Goal: Task Accomplishment & Management: Complete application form

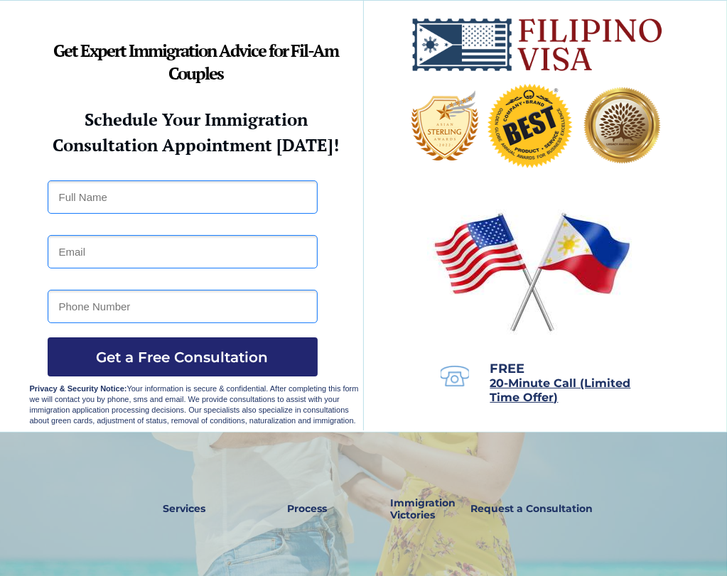
click at [108, 206] on input "text" at bounding box center [183, 196] width 270 height 33
type input "MA. [PERSON_NAME]"
type input "[EMAIL_ADDRESS][DOMAIN_NAME]"
click at [102, 315] on input "tel" at bounding box center [183, 306] width 270 height 33
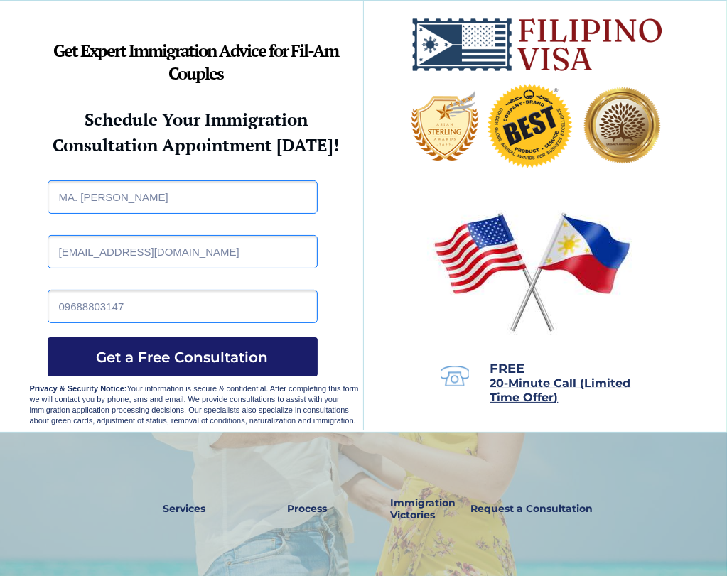
type input "09688803147"
click at [176, 353] on span "Get a Free Consultation" at bounding box center [183, 357] width 270 height 17
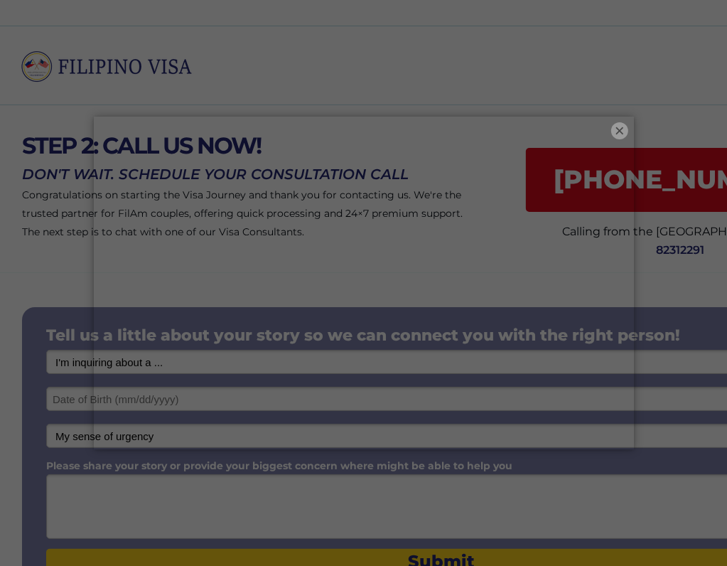
click at [621, 126] on button "×" at bounding box center [619, 130] width 17 height 17
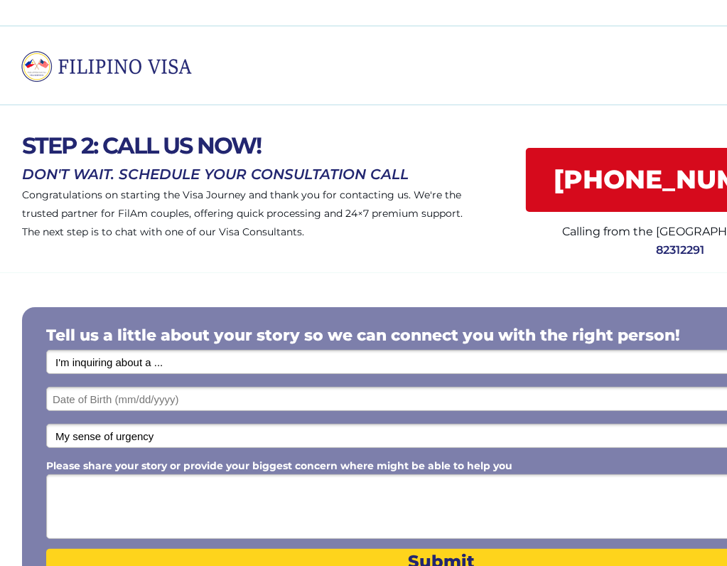
drag, startPoint x: 171, startPoint y: 360, endPoint x: 165, endPoint y: 365, distance: 7.6
click at [165, 365] on select "I'm inquiring about a ... I don't know or other services Retirement Visa for Th…" at bounding box center [441, 362] width 791 height 24
click at [171, 366] on select "I'm inquiring about a ... I don't know or other services Retirement Visa for Th…" at bounding box center [441, 362] width 791 height 24
click at [158, 365] on select "I'm inquiring about a ... I don't know or other services Retirement Visa for Th…" at bounding box center [441, 362] width 791 height 24
select select "1795"
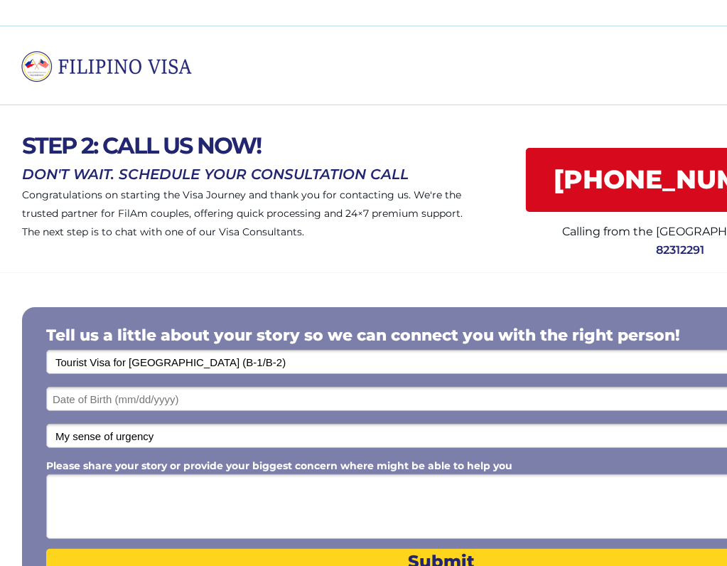
click at [46, 350] on select "I'm inquiring about a ... I don't know or other services Retirement Visa for Th…" at bounding box center [441, 362] width 791 height 24
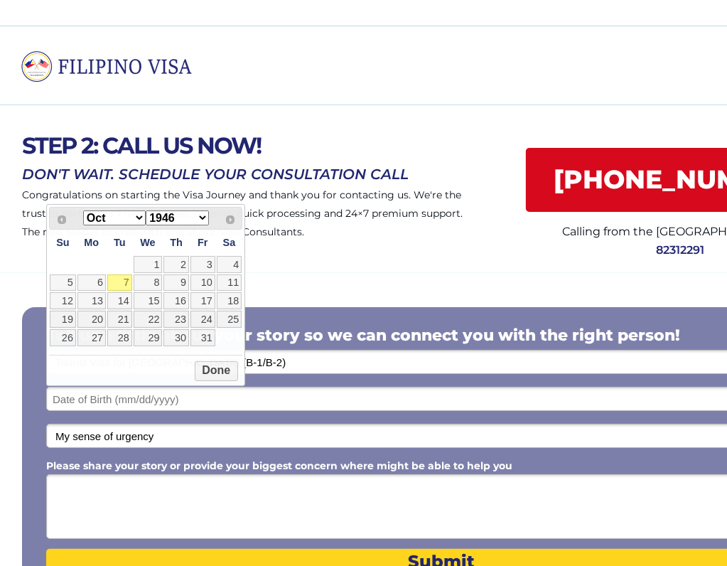
click at [93, 402] on input "text" at bounding box center [441, 399] width 791 height 24
click at [138, 218] on select "Jan Feb Mar Apr May Jun Jul Aug Sep Oct Nov Dec" at bounding box center [114, 217] width 63 height 15
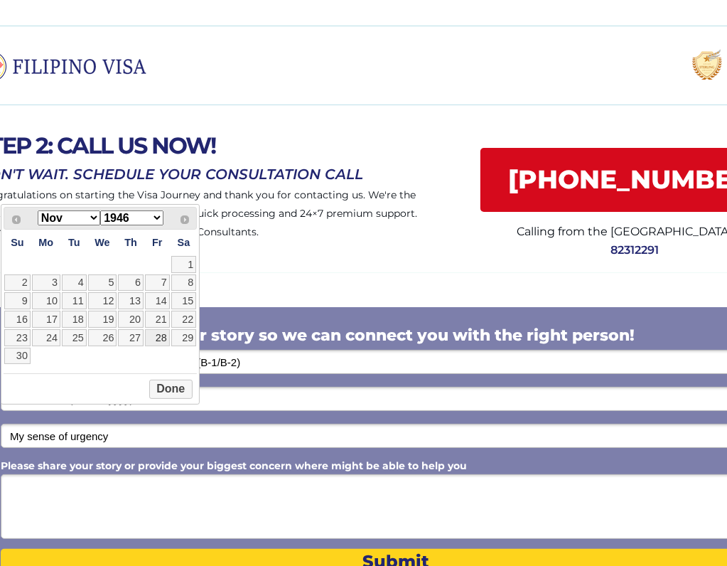
click at [162, 337] on link "28" at bounding box center [157, 337] width 25 height 17
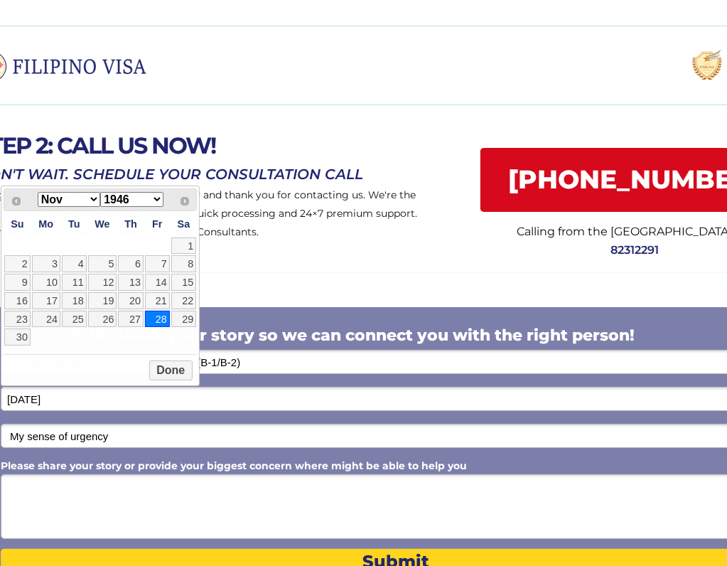
click at [62, 401] on input "11/28/2025" at bounding box center [396, 399] width 791 height 24
click at [60, 401] on input "11/28/2025" at bounding box center [396, 399] width 791 height 24
click at [153, 194] on select "1946 1947 1948 1949 1950 1951 1952 1953 1954 1955 1956 1957 1958 1959 1960 1961…" at bounding box center [131, 199] width 63 height 15
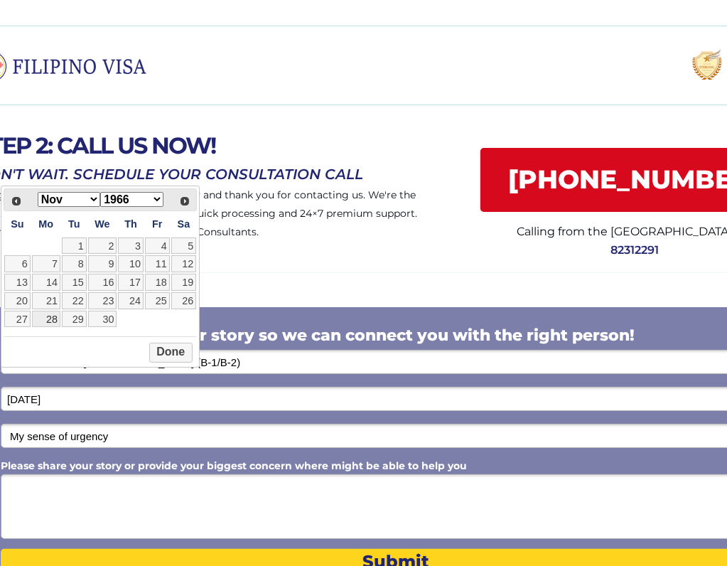
click at [51, 317] on link "28" at bounding box center [46, 318] width 28 height 17
type input "11/28/1966"
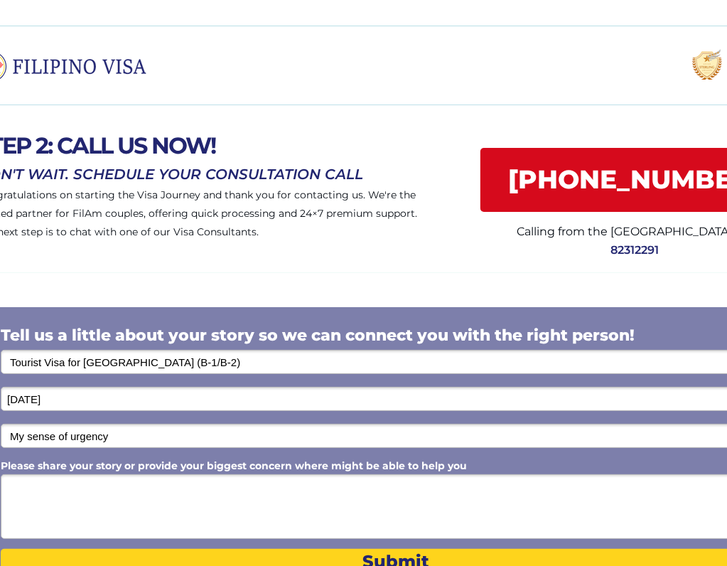
click at [117, 438] on select "My sense of urgency Low Priority - I'm just looking Medium High Priority - I ne…" at bounding box center [396, 435] width 791 height 24
select select "1802"
click at [1, 423] on select "My sense of urgency Low Priority - I'm just looking Medium High Priority - I ne…" at bounding box center [396, 435] width 791 height 24
click at [23, 493] on textarea "Please share your story or provide your biggest concern where might be able to …" at bounding box center [396, 506] width 791 height 65
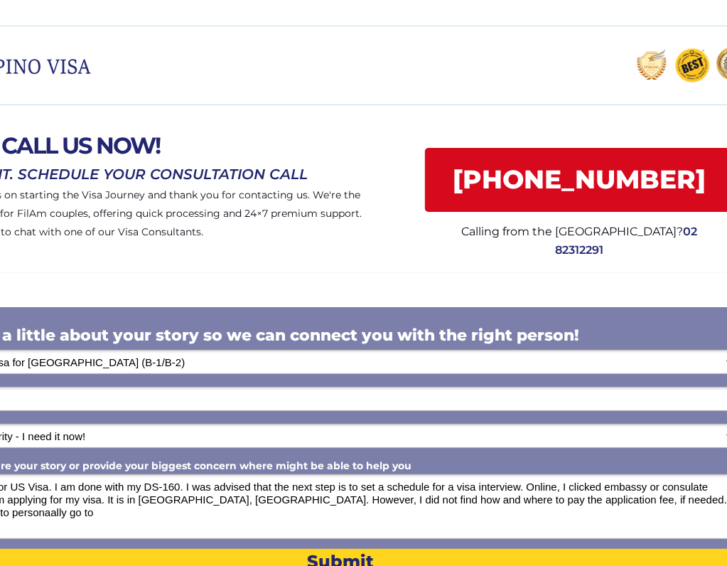
scroll to position [0, 60]
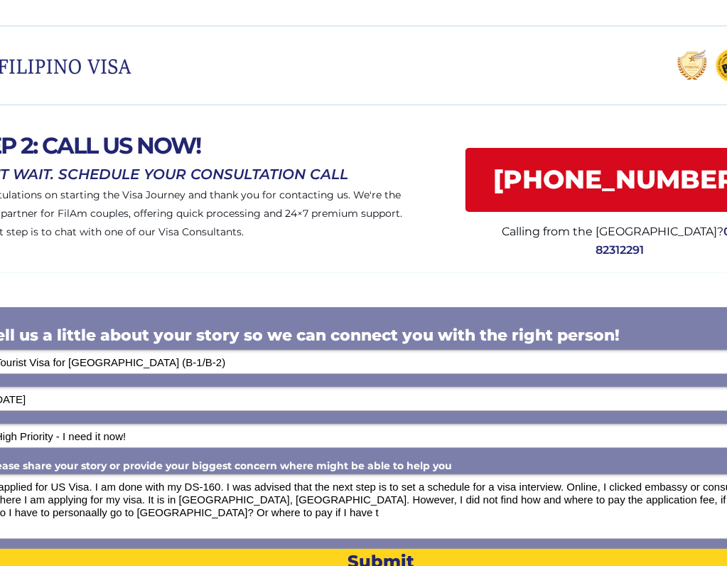
click at [57, 512] on textarea "I applied for US Visa. I am done with my DS-160. I was advised that the next st…" at bounding box center [381, 506] width 791 height 65
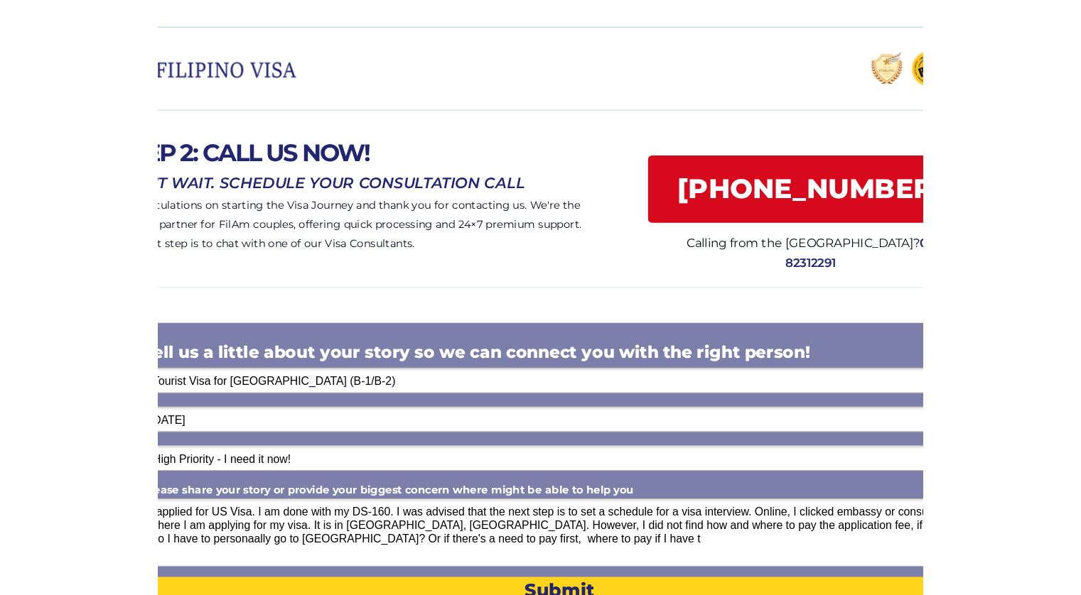
scroll to position [0, 0]
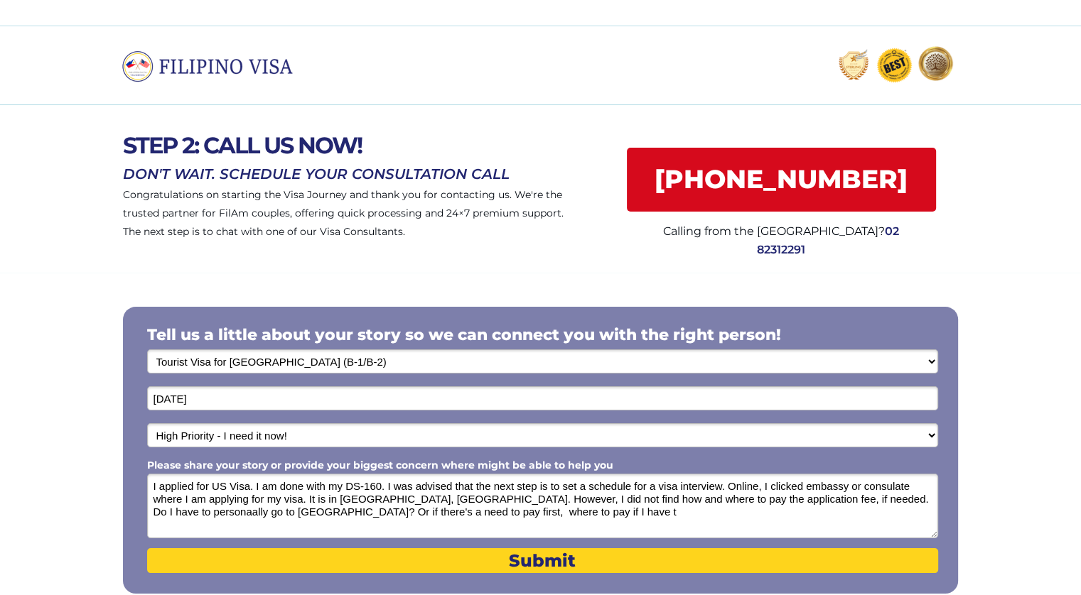
type textarea "I applied for US Visa. I am done with my DS-160. I was advised that the next st…"
